Goal: Task Accomplishment & Management: Manage account settings

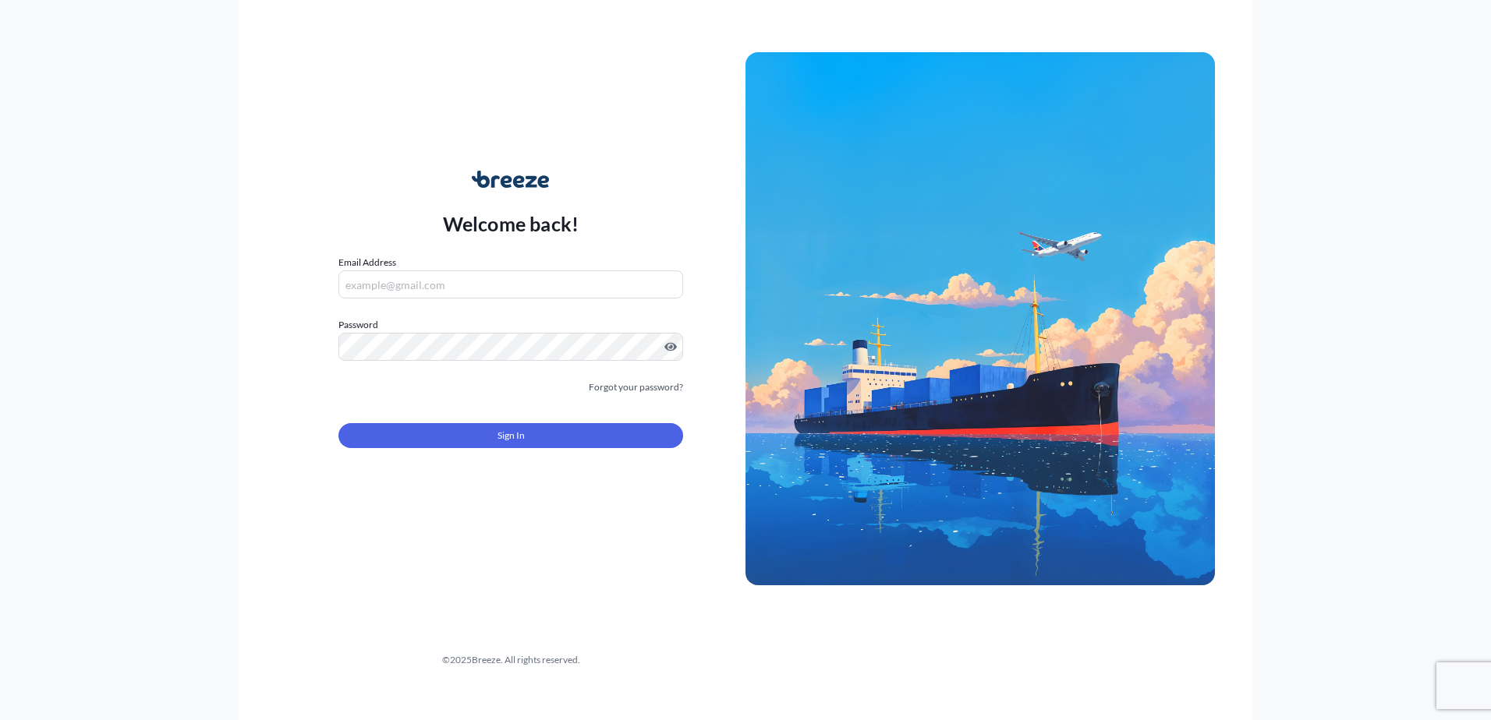
click at [501, 181] on icon at bounding box center [507, 181] width 12 height 12
click at [986, 376] on img at bounding box center [979, 318] width 469 height 533
click at [419, 285] on input "Email Address" at bounding box center [510, 285] width 345 height 28
click at [594, 233] on div "Welcome back! Email Address Password Must include: Upper & lower case letters S…" at bounding box center [510, 319] width 469 height 359
click at [515, 286] on input "Email Address" at bounding box center [510, 285] width 345 height 28
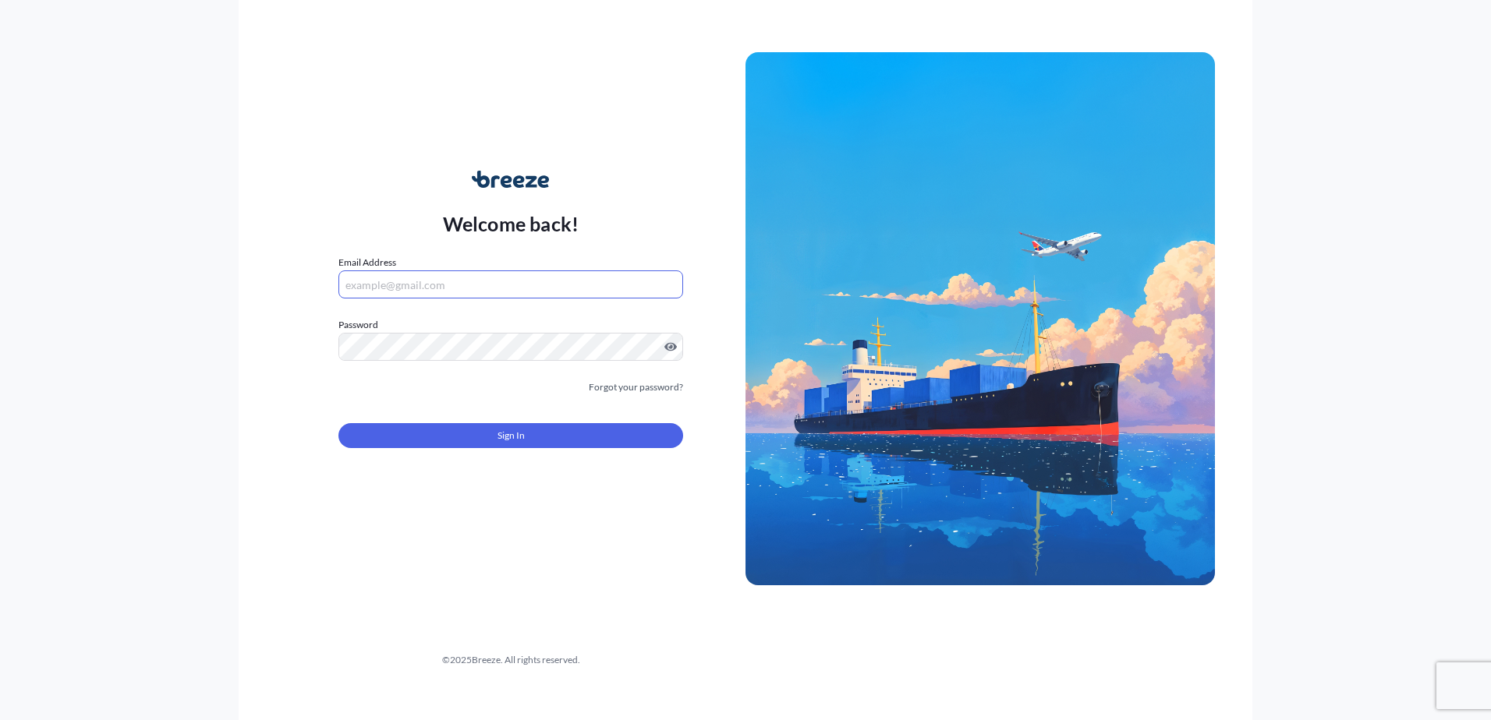
type input "sabeena.ahmad@cardinalgl.com"
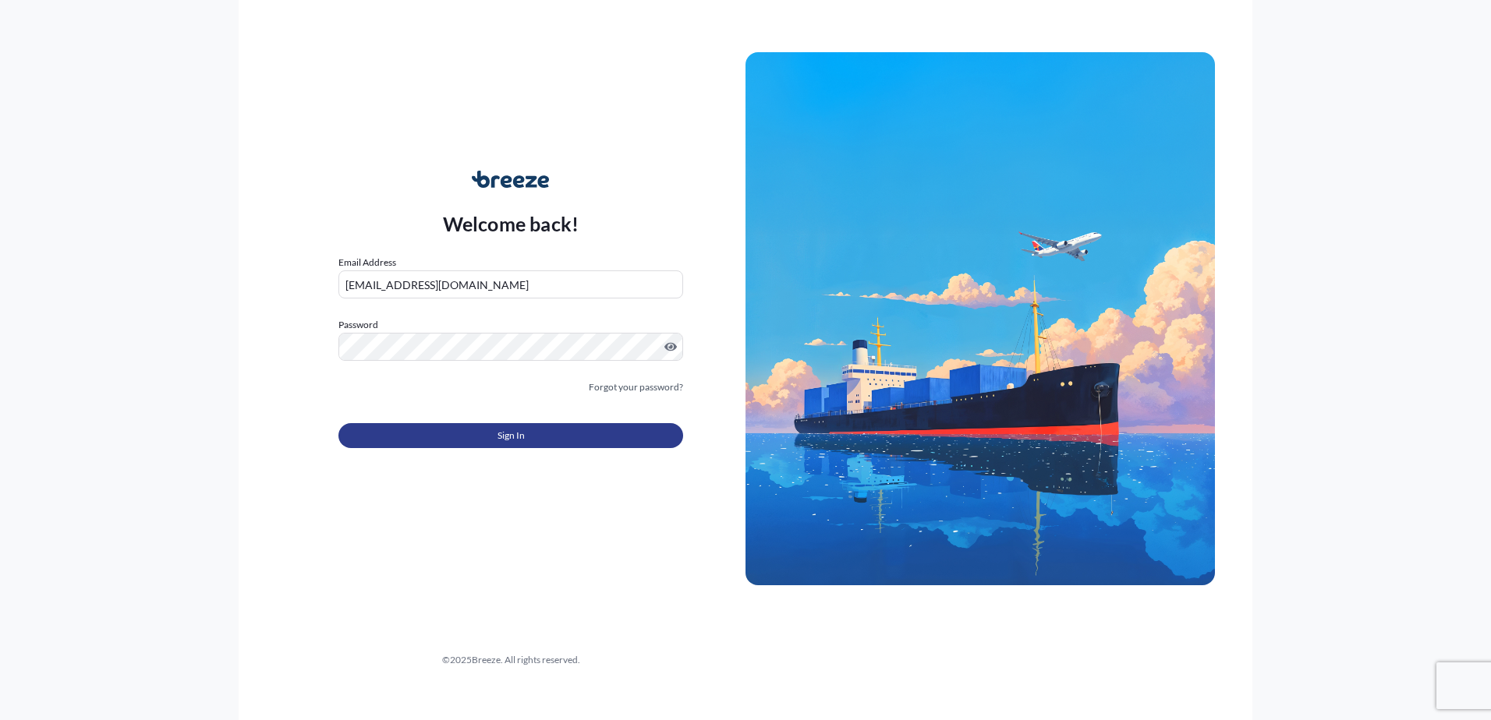
click at [561, 447] on button "Sign In" at bounding box center [510, 435] width 345 height 25
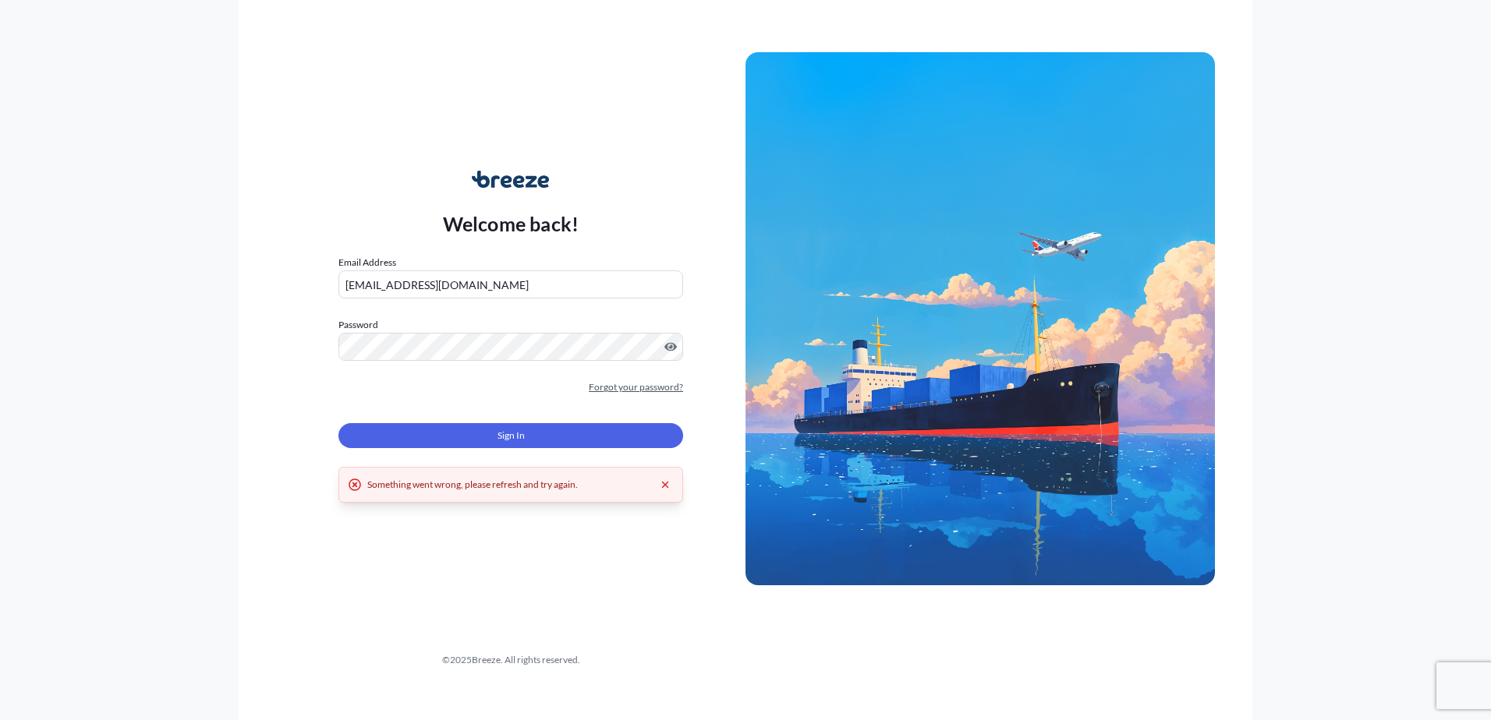
click at [642, 389] on link "Forgot your password?" at bounding box center [636, 388] width 94 height 16
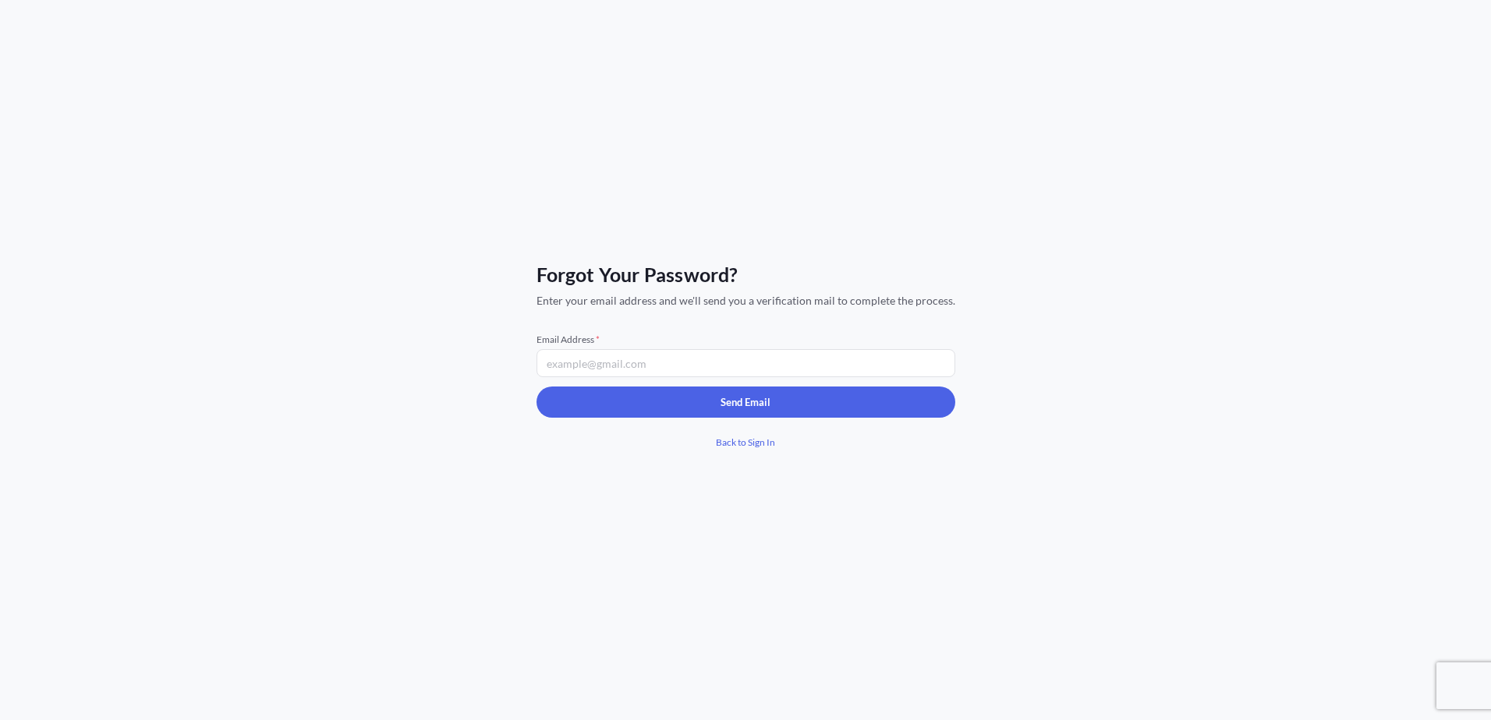
click at [639, 358] on input "Email Address *" at bounding box center [745, 363] width 419 height 28
type input "sabeena.ahmad@cardinalgl.com"
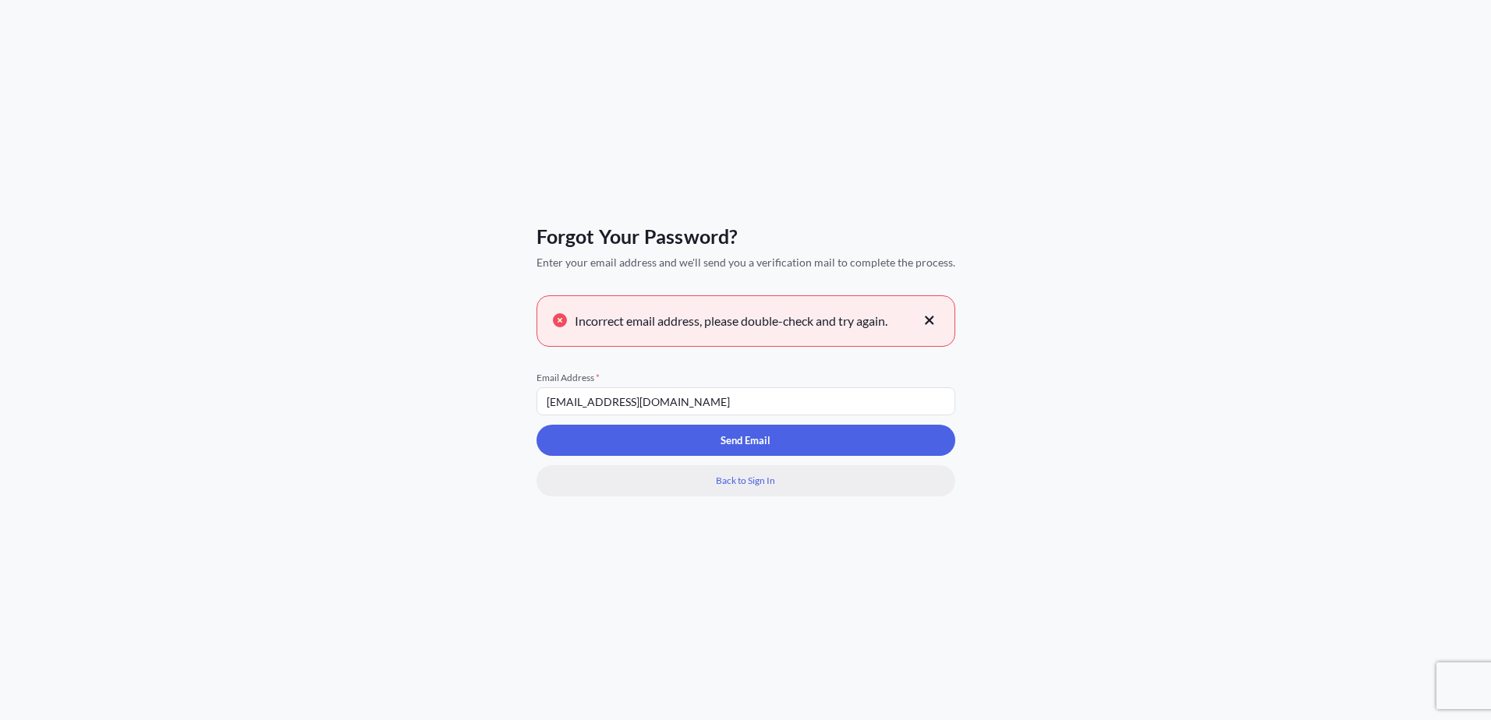
click at [750, 482] on span "Back to Sign In" at bounding box center [745, 481] width 59 height 16
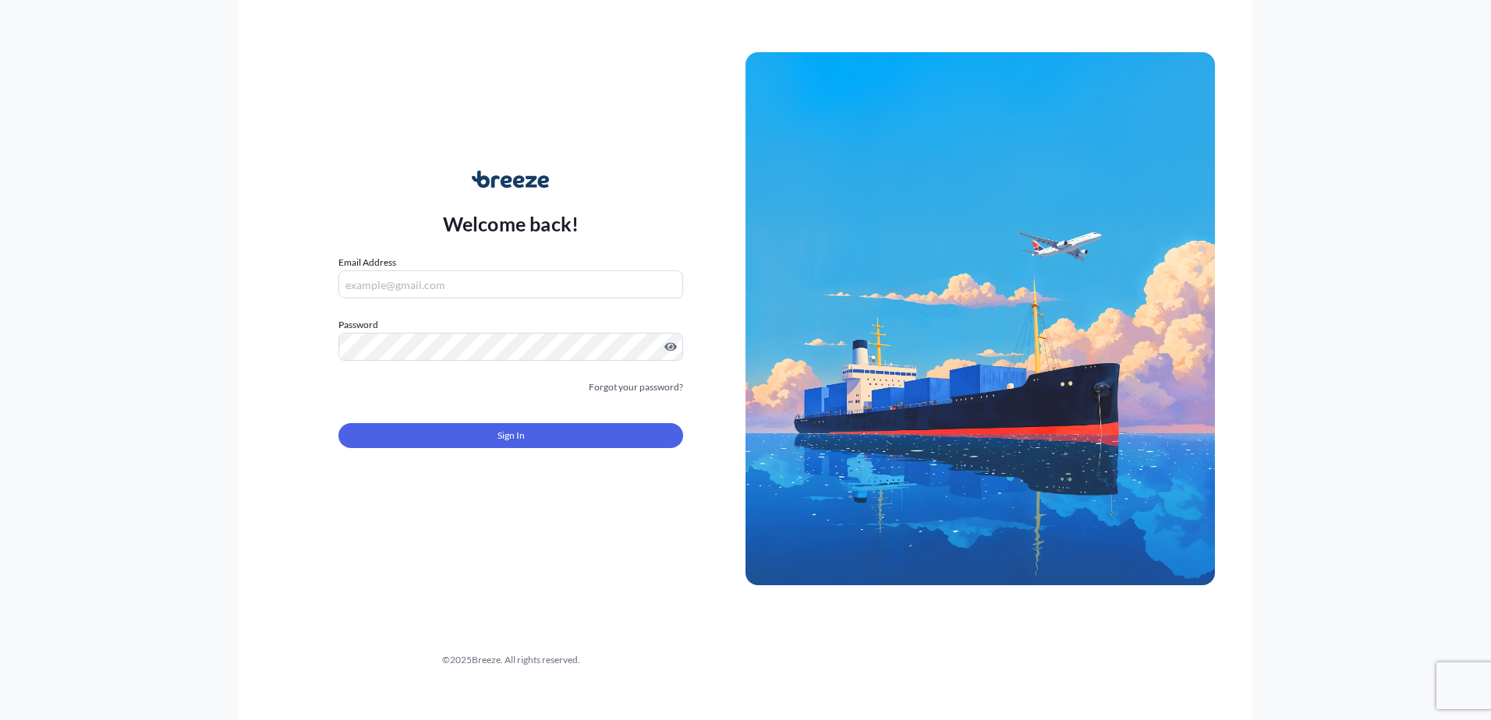
drag, startPoint x: 1074, startPoint y: 20, endPoint x: 1385, endPoint y: 24, distance: 311.1
click at [1077, 37] on div "Welcome back! Email Address Password Must include: Upper & lower case letters S…" at bounding box center [746, 360] width 1014 height 720
drag, startPoint x: 1314, startPoint y: 379, endPoint x: 1386, endPoint y: 327, distance: 88.9
click at [1315, 378] on div "Welcome back! Email Address Password Must include: Upper & lower case letters S…" at bounding box center [745, 360] width 1491 height 720
